Goal: Information Seeking & Learning: Find specific page/section

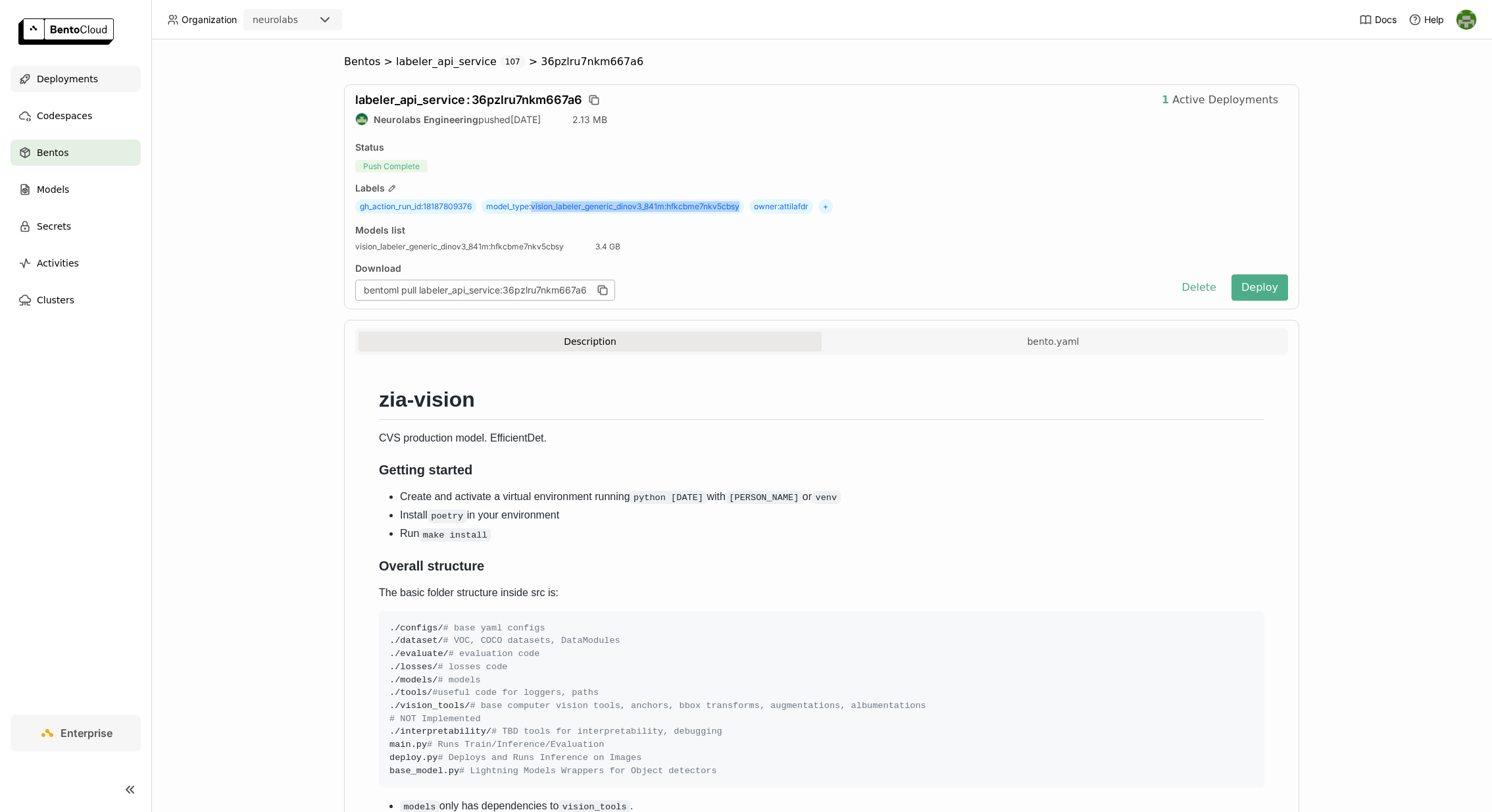
click at [80, 89] on div "Deployments" at bounding box center [75, 79] width 131 height 27
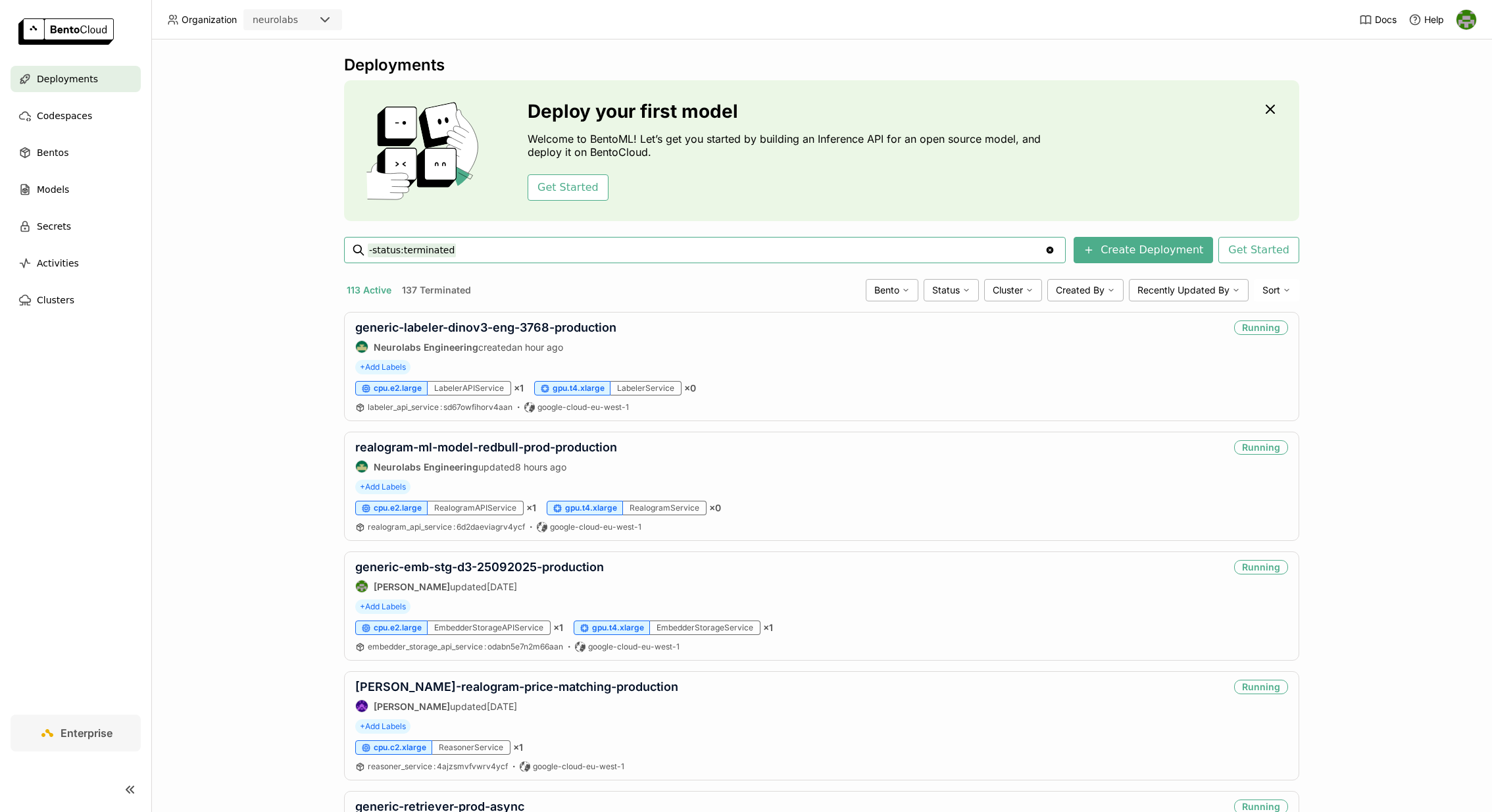
click at [597, 246] on input "-status:terminated" at bounding box center [706, 249] width 677 height 21
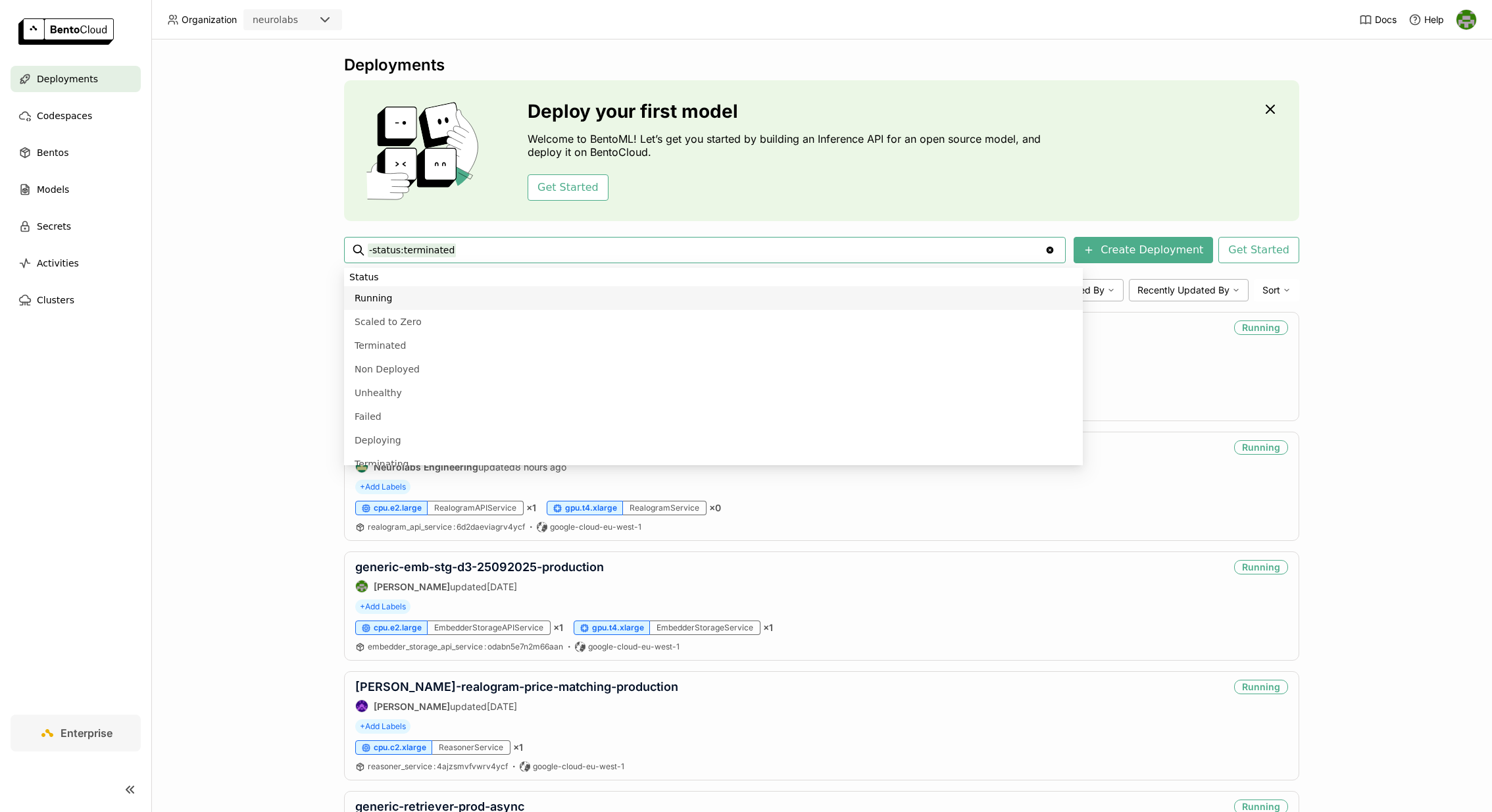
type input "-status:terminated google-cloud-eu-west-1"
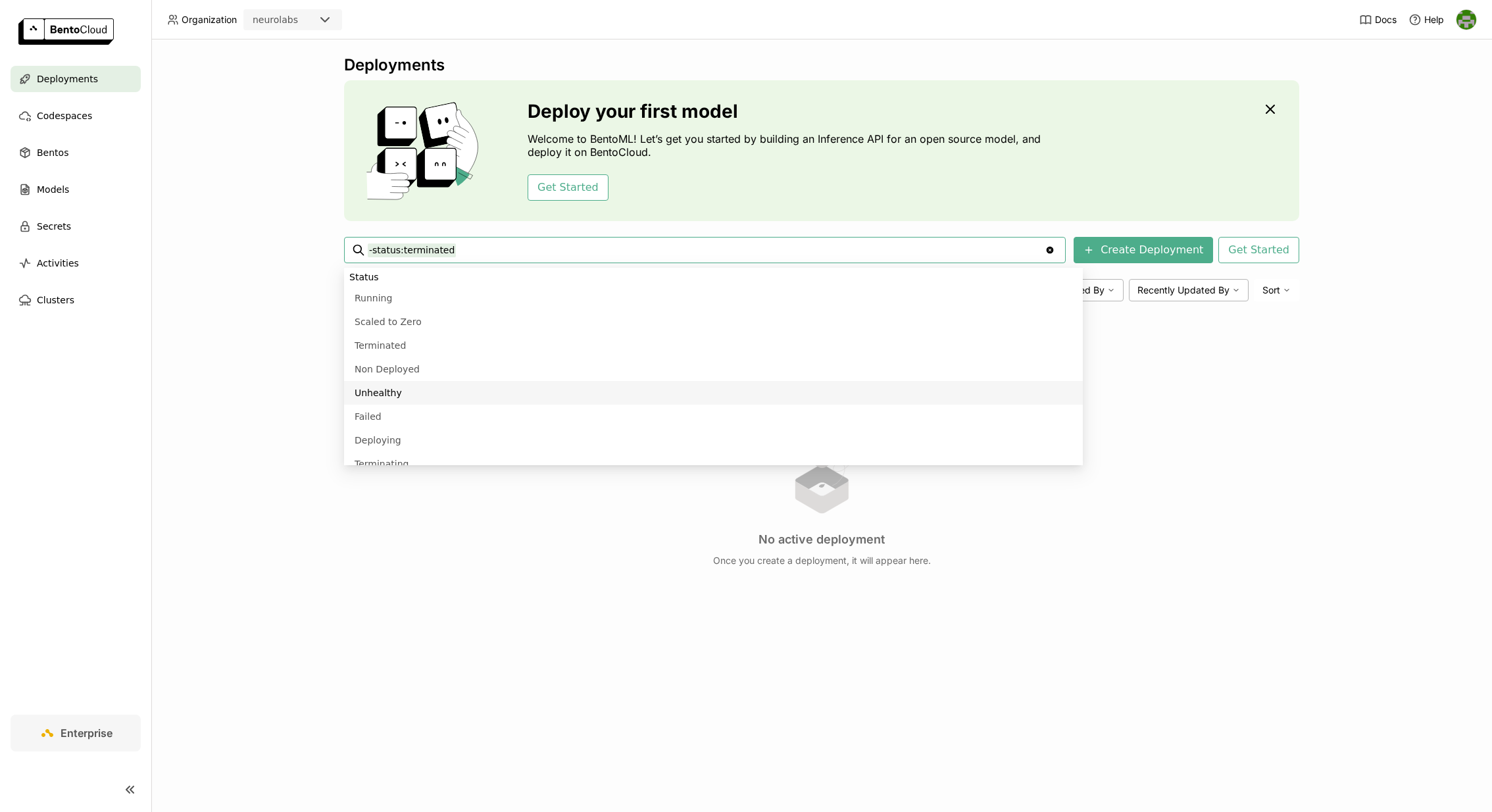
scroll to position [538, 0]
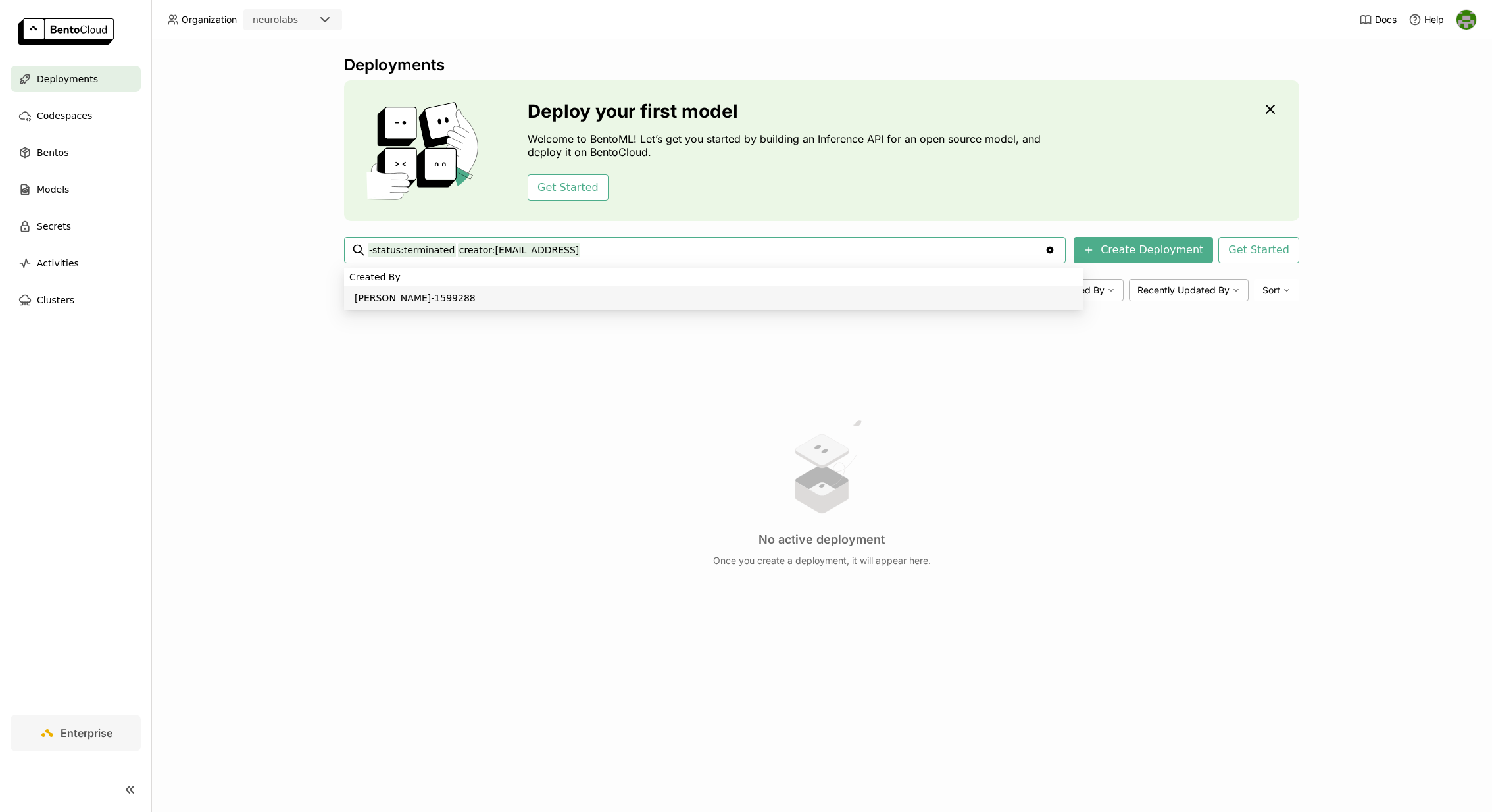
click at [459, 254] on input "-status:terminated creator:[EMAIL_ADDRESS]" at bounding box center [706, 249] width 677 height 21
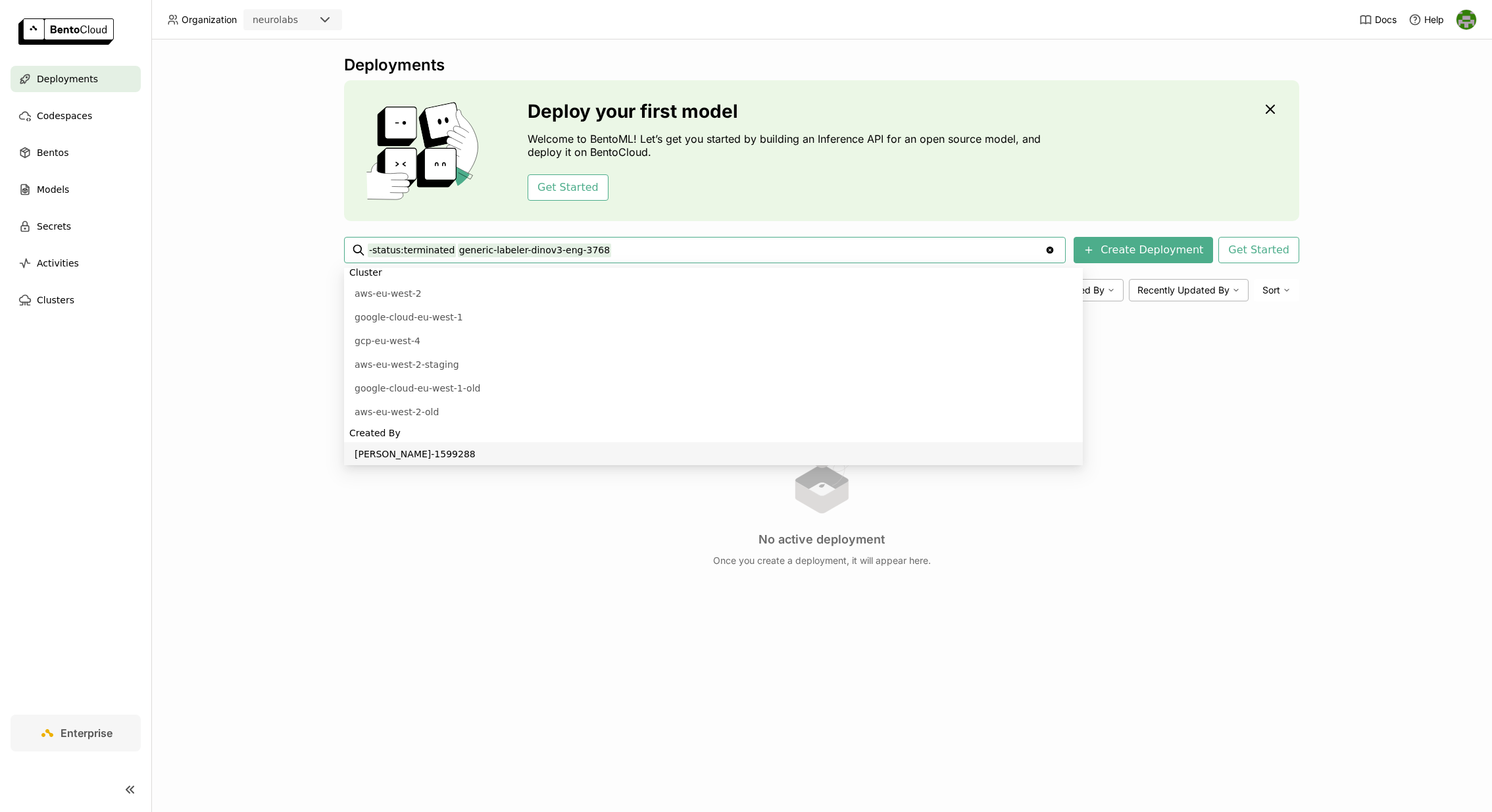
type input "-status:terminated generic-labeler-dinov3-eng-3768"
click at [603, 238] on div "-status:terminated generic-labeler-dinov3-eng-3768 -status:terminated generic-l…" at bounding box center [704, 250] width 674 height 25
click at [609, 257] on input "-status:terminated generic-labeler-dinov3-eng-3768" at bounding box center [706, 249] width 677 height 21
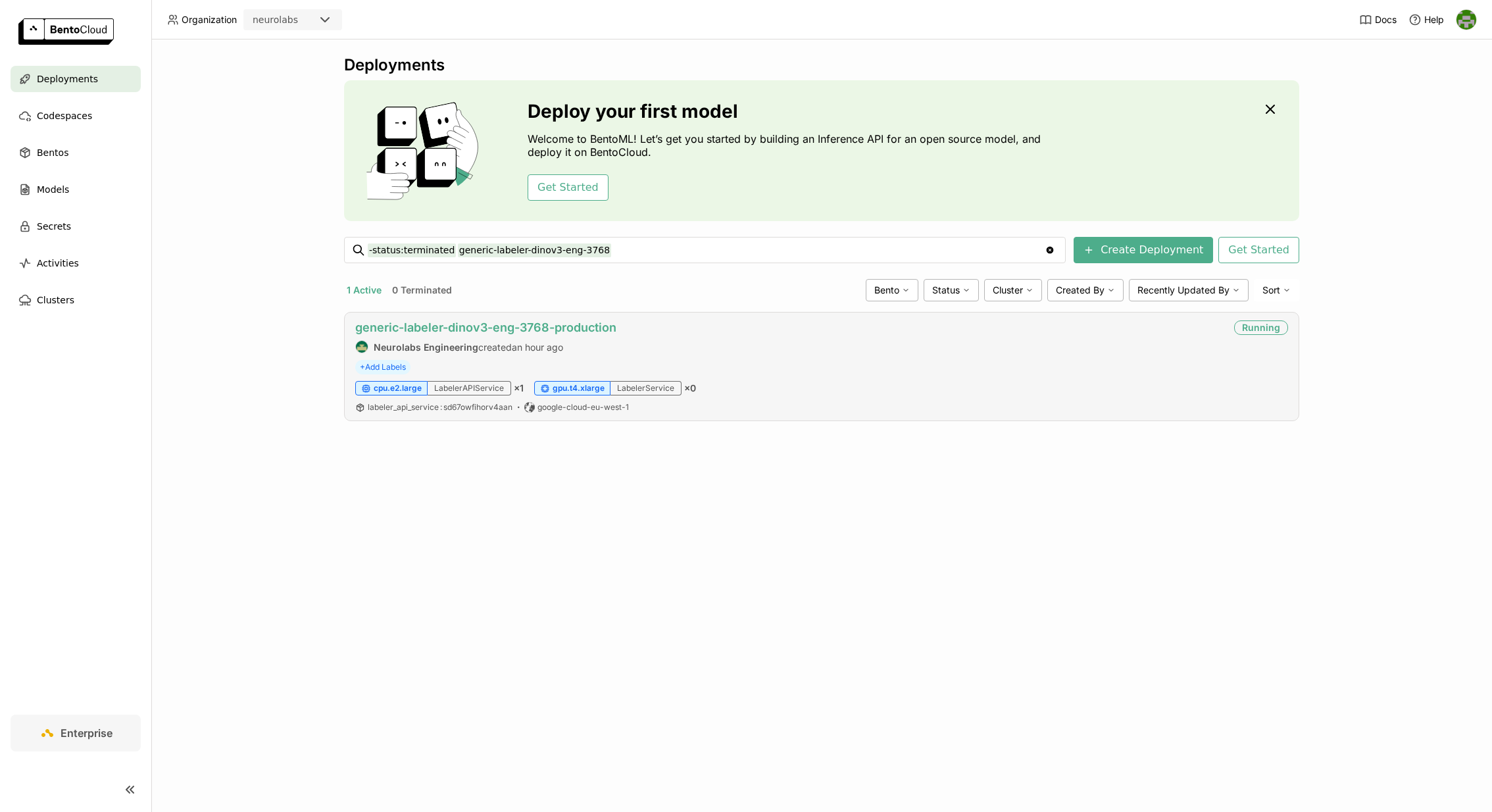
click at [561, 325] on link "generic-labeler-dinov3-eng-3768-production" at bounding box center [486, 327] width 261 height 14
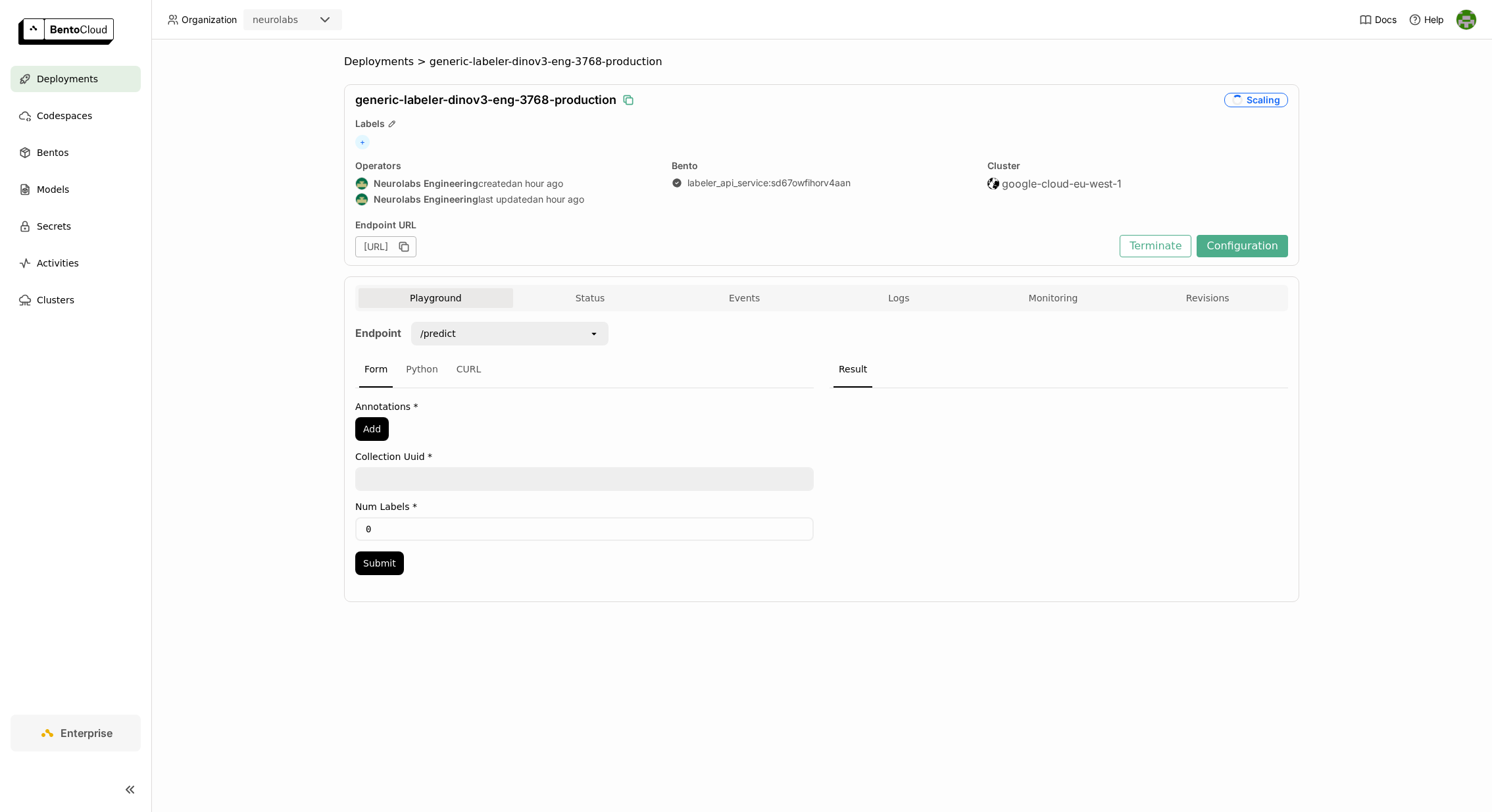
click at [628, 98] on icon "button" at bounding box center [629, 101] width 6 height 6
click at [1046, 190] on div "Cluster google-cloud-eu-west-1" at bounding box center [1137, 184] width 301 height 48
drag, startPoint x: 1060, startPoint y: 183, endPoint x: 1022, endPoint y: 187, distance: 38.2
click at [1022, 187] on span "google-cloud-eu-west-1" at bounding box center [1061, 183] width 120 height 13
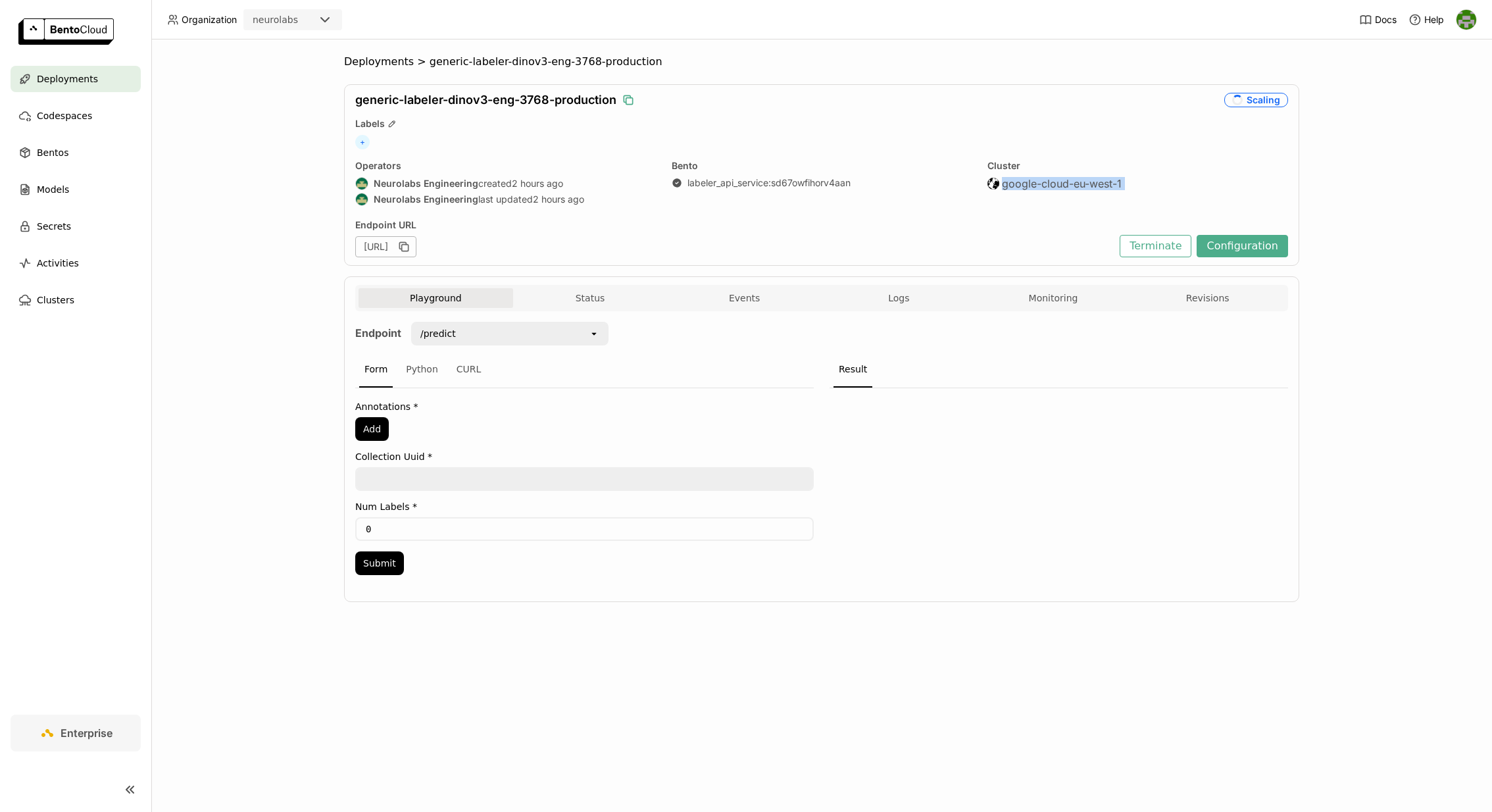
copy span "google-cloud-eu-west-1"
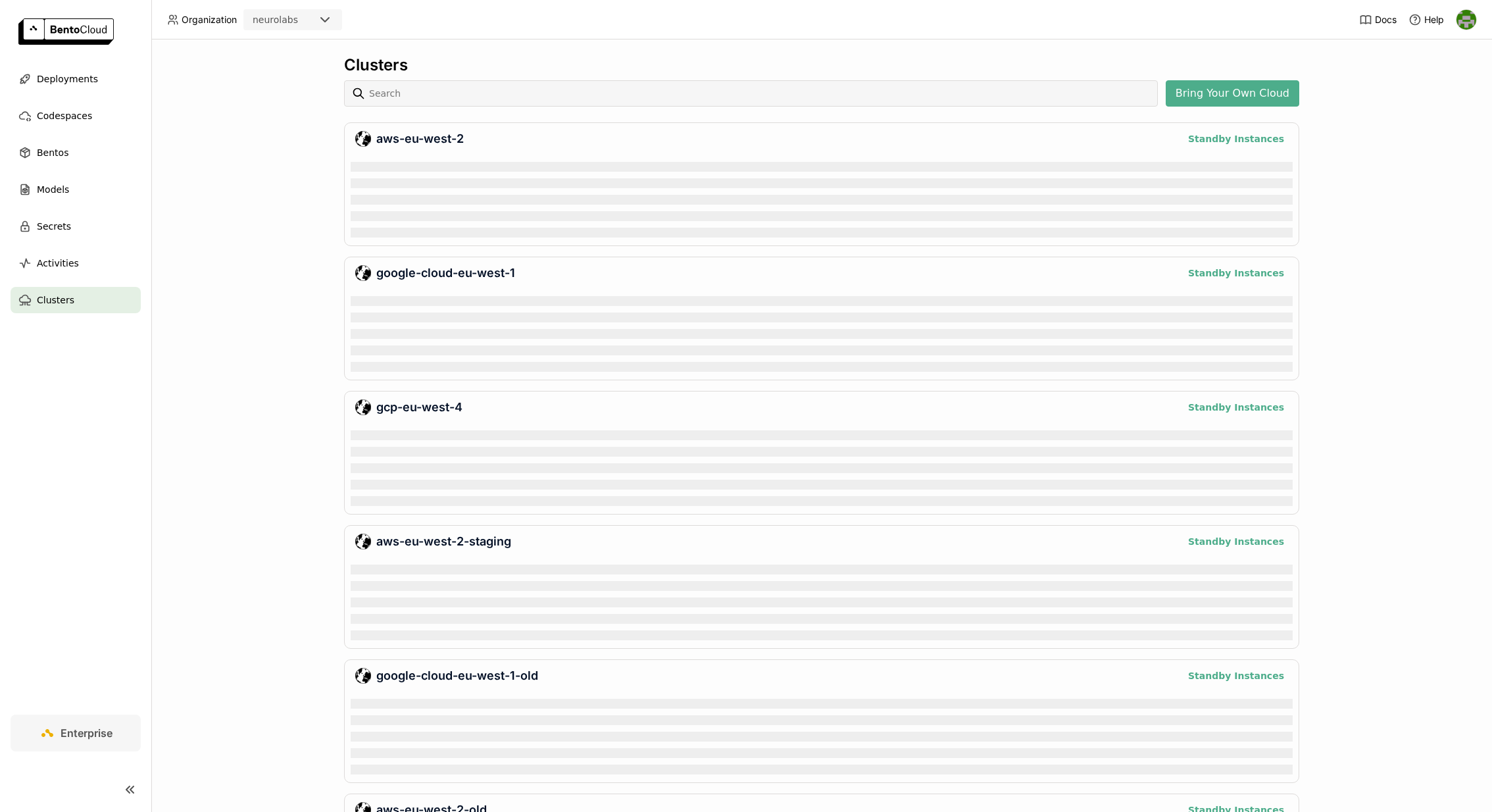
scroll to position [85, 942]
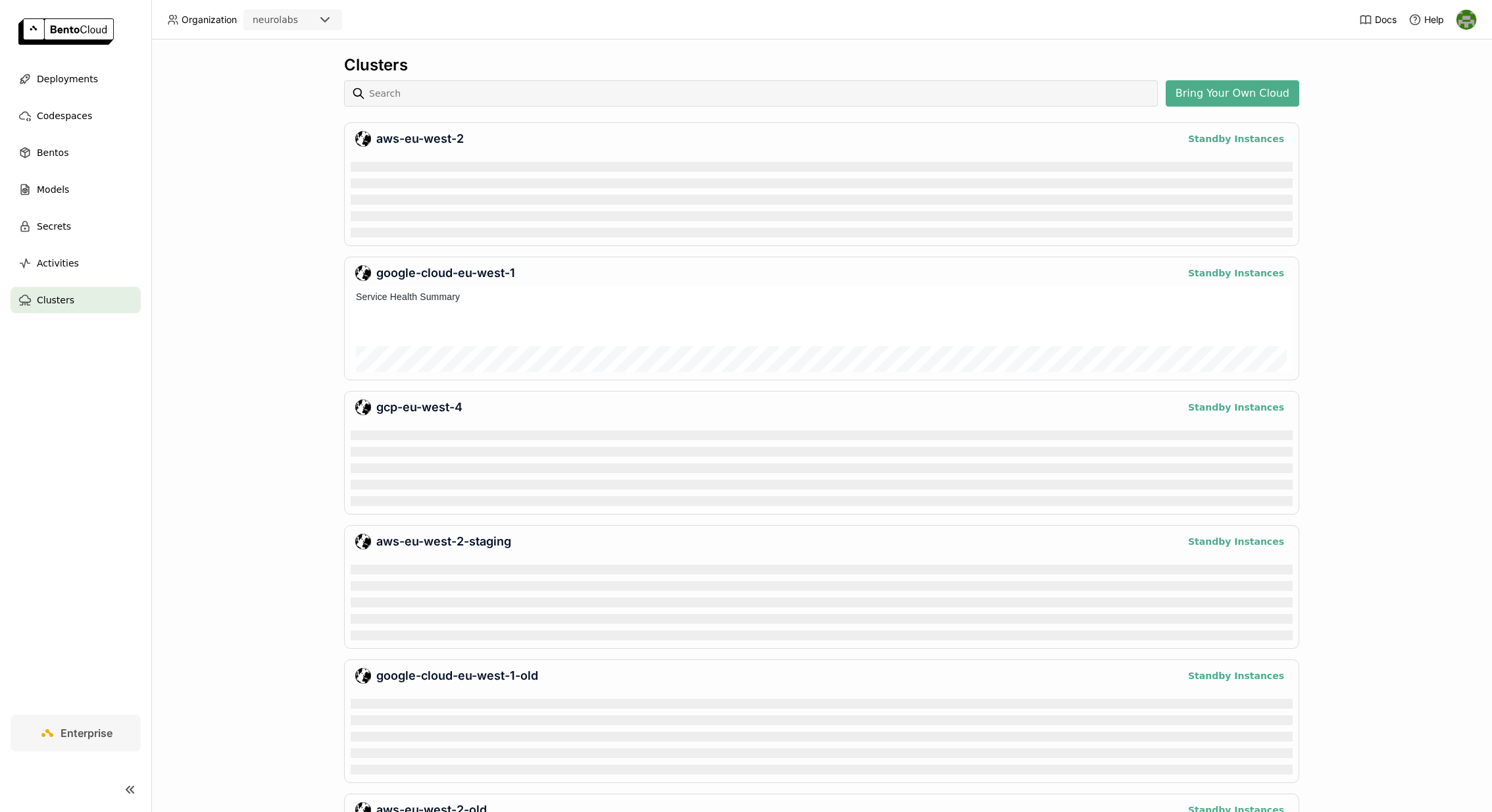
click at [485, 274] on div "google-cloud-eu-west-1" at bounding box center [764, 273] width 818 height 16
